Goal: Task Accomplishment & Management: Complete application form

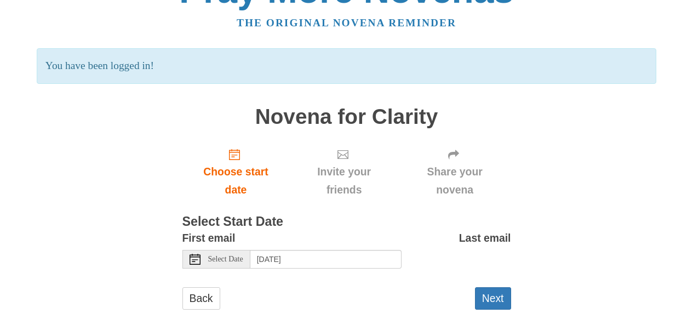
scroll to position [43, 0]
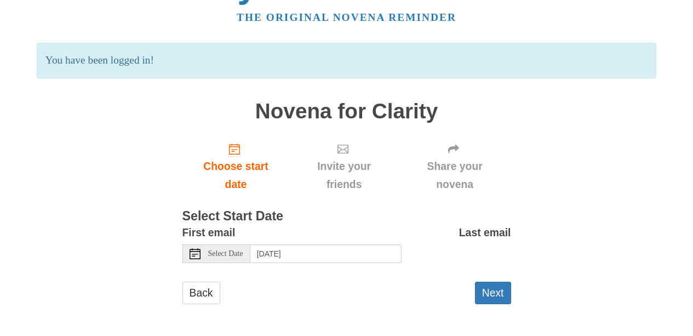
click at [418, 284] on div "Back Next" at bounding box center [346, 298] width 329 height 33
click at [492, 296] on button "Next" at bounding box center [493, 293] width 36 height 22
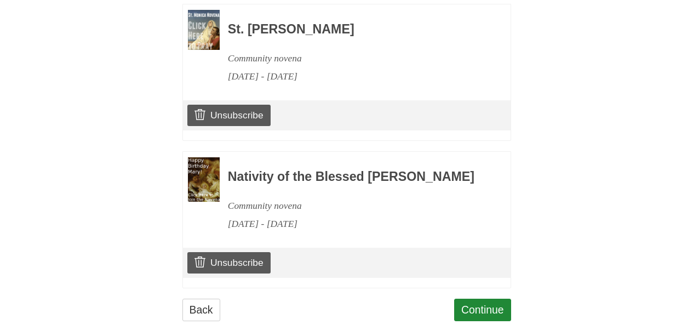
scroll to position [569, 0]
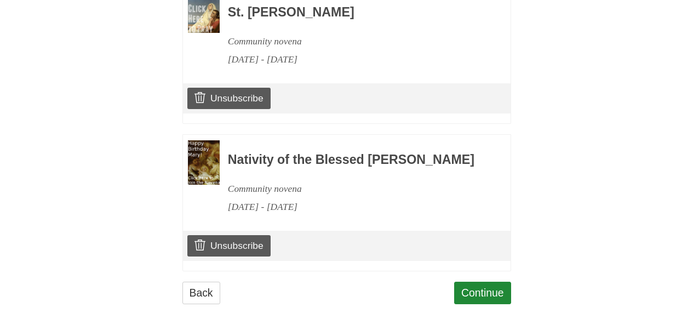
click at [212, 153] on img at bounding box center [204, 162] width 32 height 45
click at [213, 254] on link "Unsubscribe" at bounding box center [228, 245] width 83 height 21
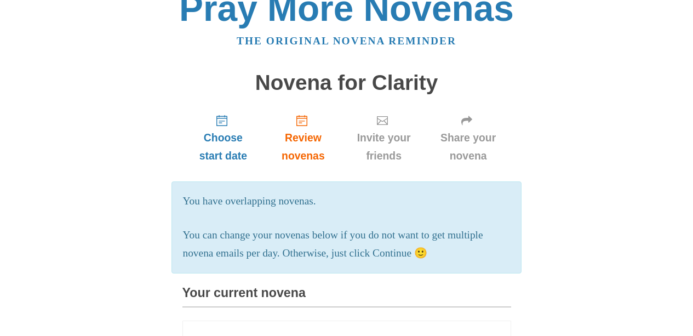
scroll to position [20, 0]
click at [304, 121] on icon "Review novenas" at bounding box center [301, 120] width 11 height 11
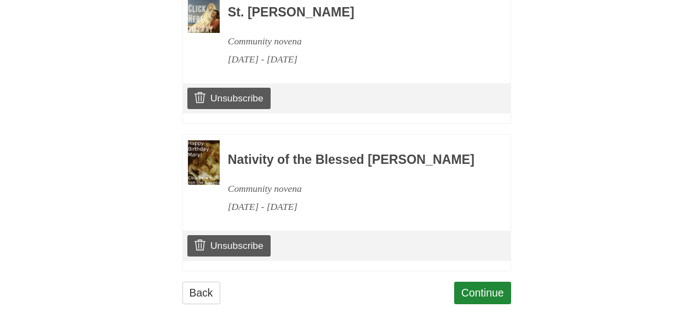
scroll to position [569, 0]
click at [471, 297] on link "Continue" at bounding box center [482, 293] width 57 height 22
